Goal: Check status: Check status

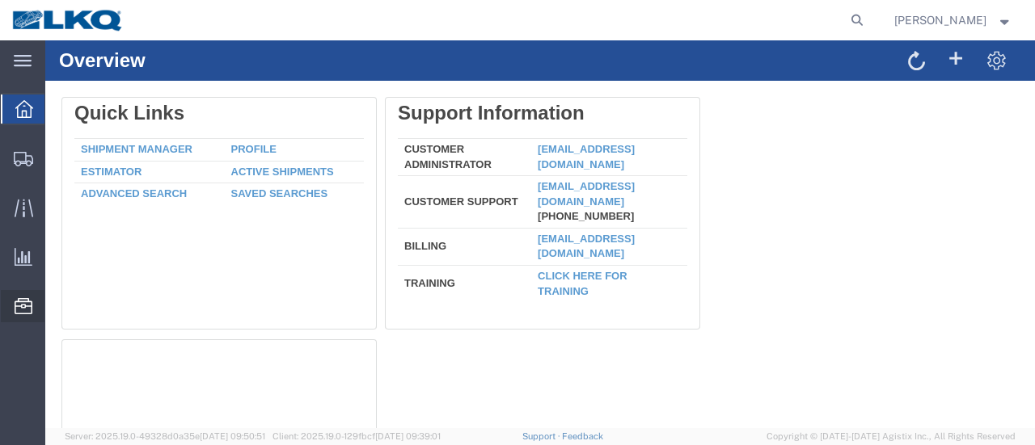
click at [0, 0] on span "Location Appointment" at bounding box center [0, 0] width 0 height 0
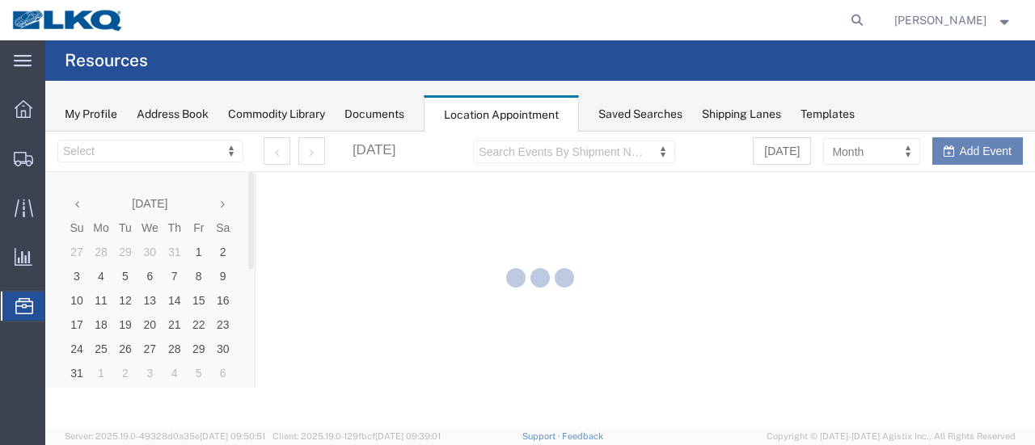
select select "28712"
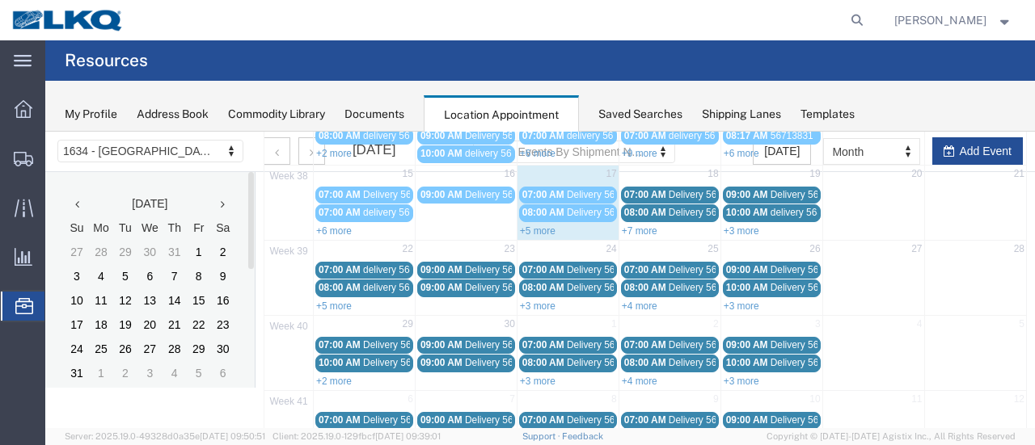
scroll to position [242, 0]
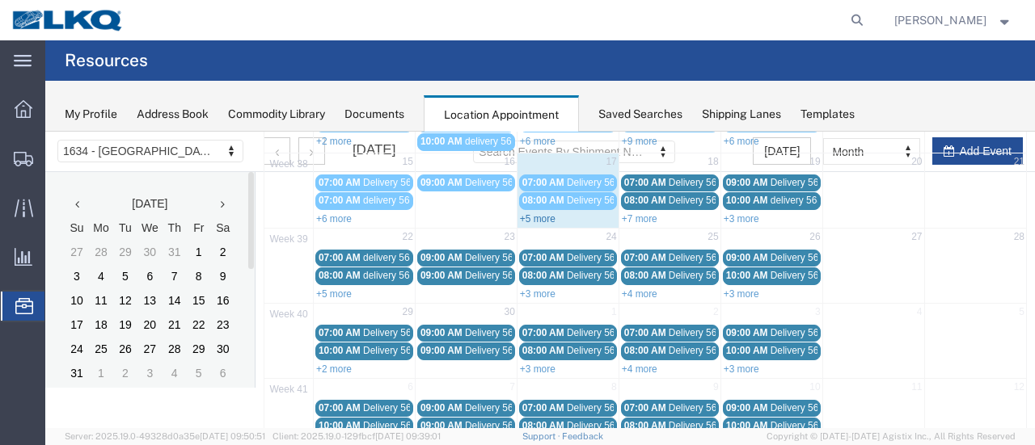
click at [529, 215] on link "+5 more" at bounding box center [538, 218] width 36 height 11
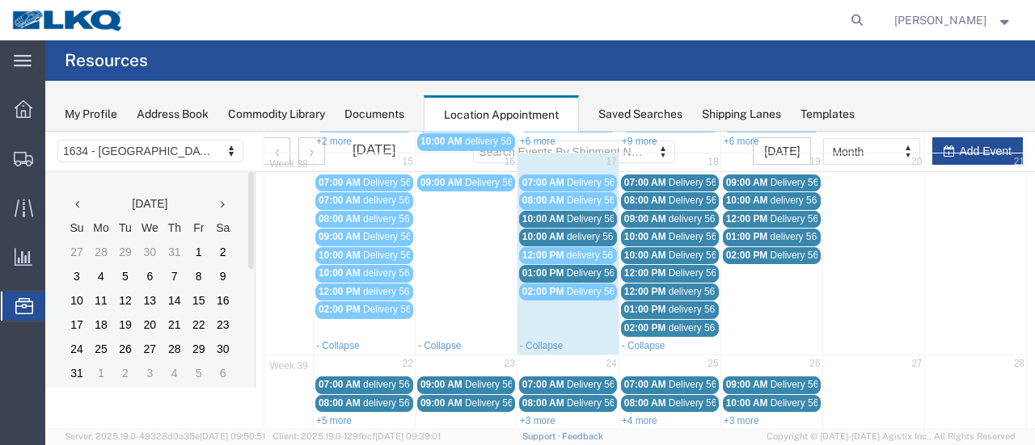
click at [599, 200] on span "Delivery 56467720" at bounding box center [607, 200] width 80 height 11
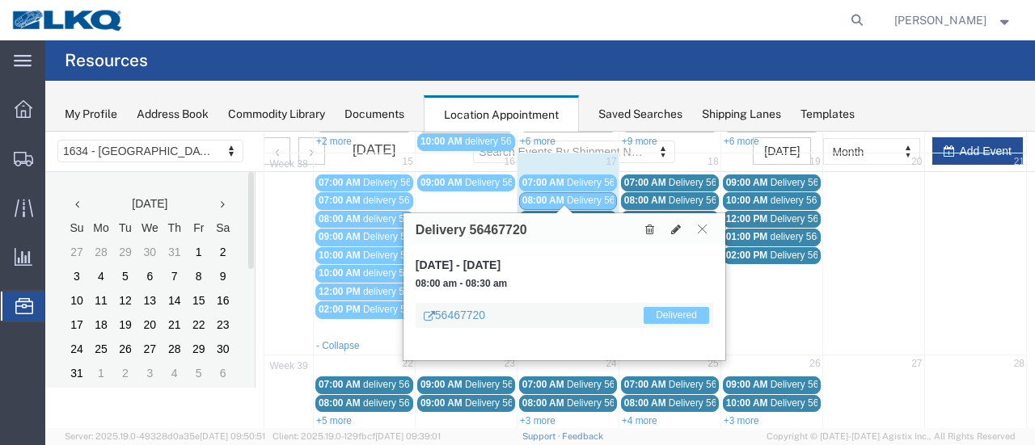
click at [701, 225] on icon at bounding box center [701, 229] width 9 height 10
